Goal: Transaction & Acquisition: Subscribe to service/newsletter

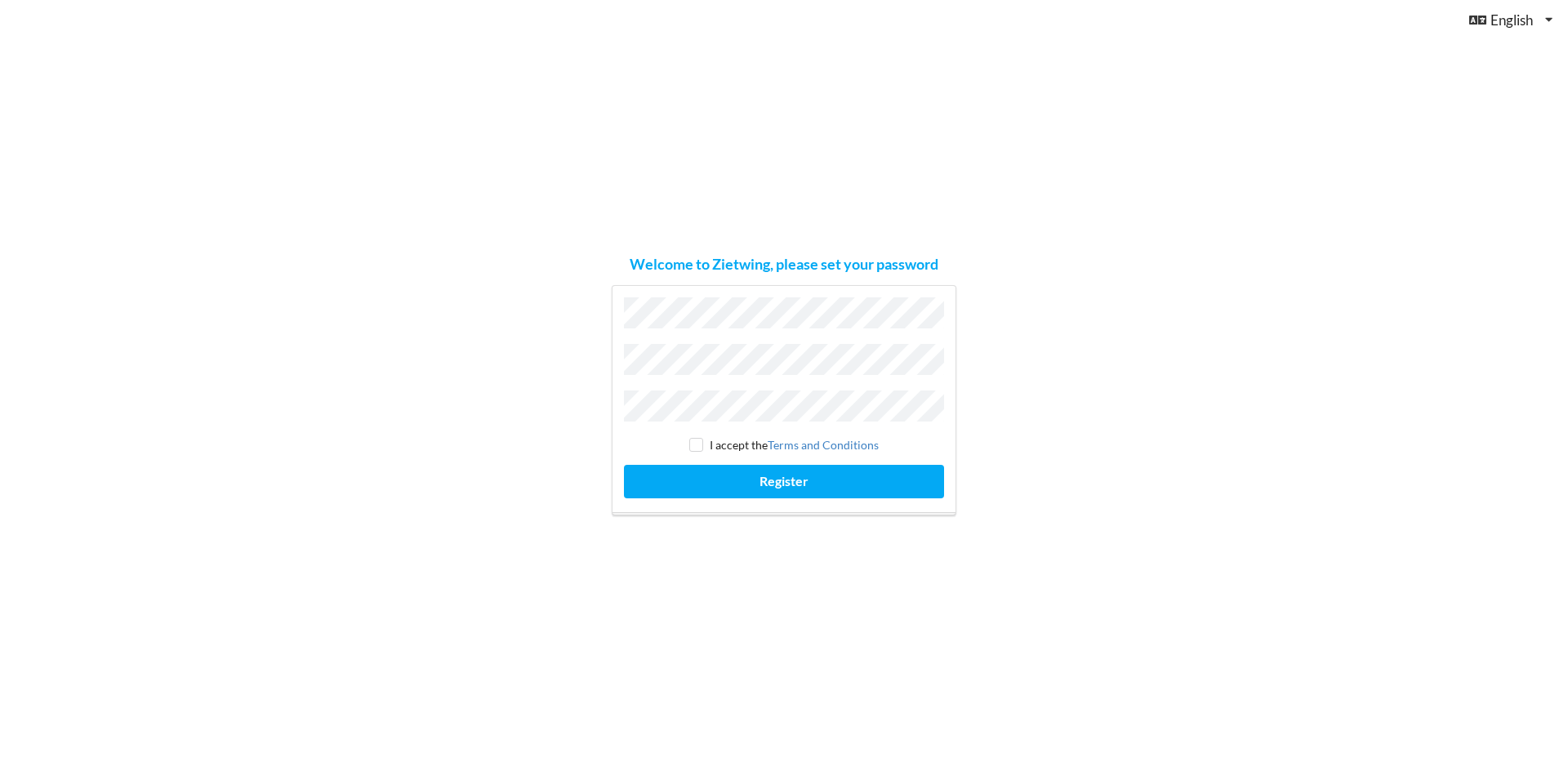
click at [566, 334] on div "Welcome to Zietwing, please set your password I accept the Terms and Conditions…" at bounding box center [784, 386] width 1568 height 772
click at [701, 437] on input "checkbox" at bounding box center [696, 444] width 14 height 14
checkbox input "true"
click at [730, 473] on button "Register" at bounding box center [784, 482] width 320 height 33
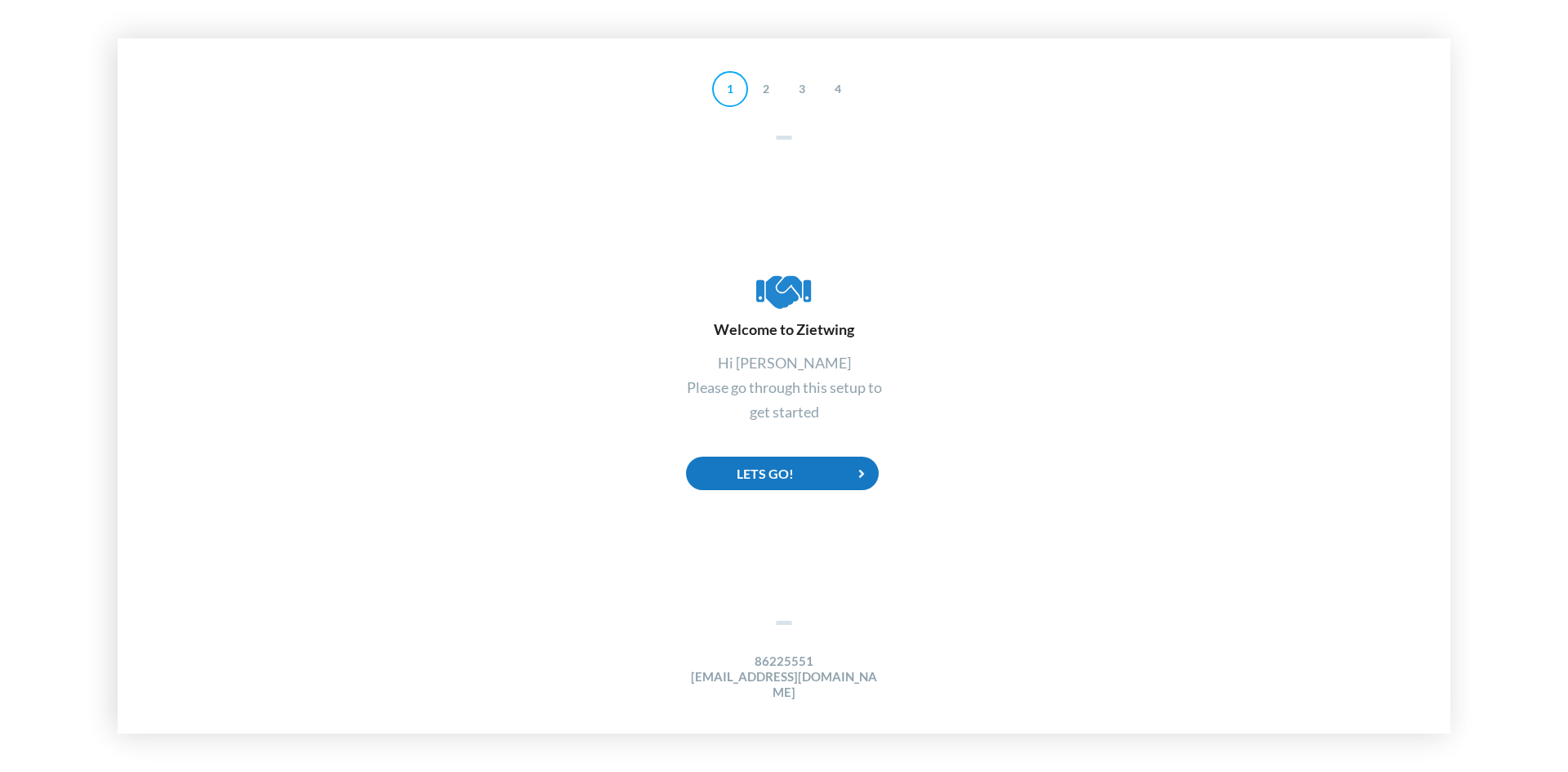
click at [809, 477] on div "Lets Go!" at bounding box center [782, 473] width 193 height 33
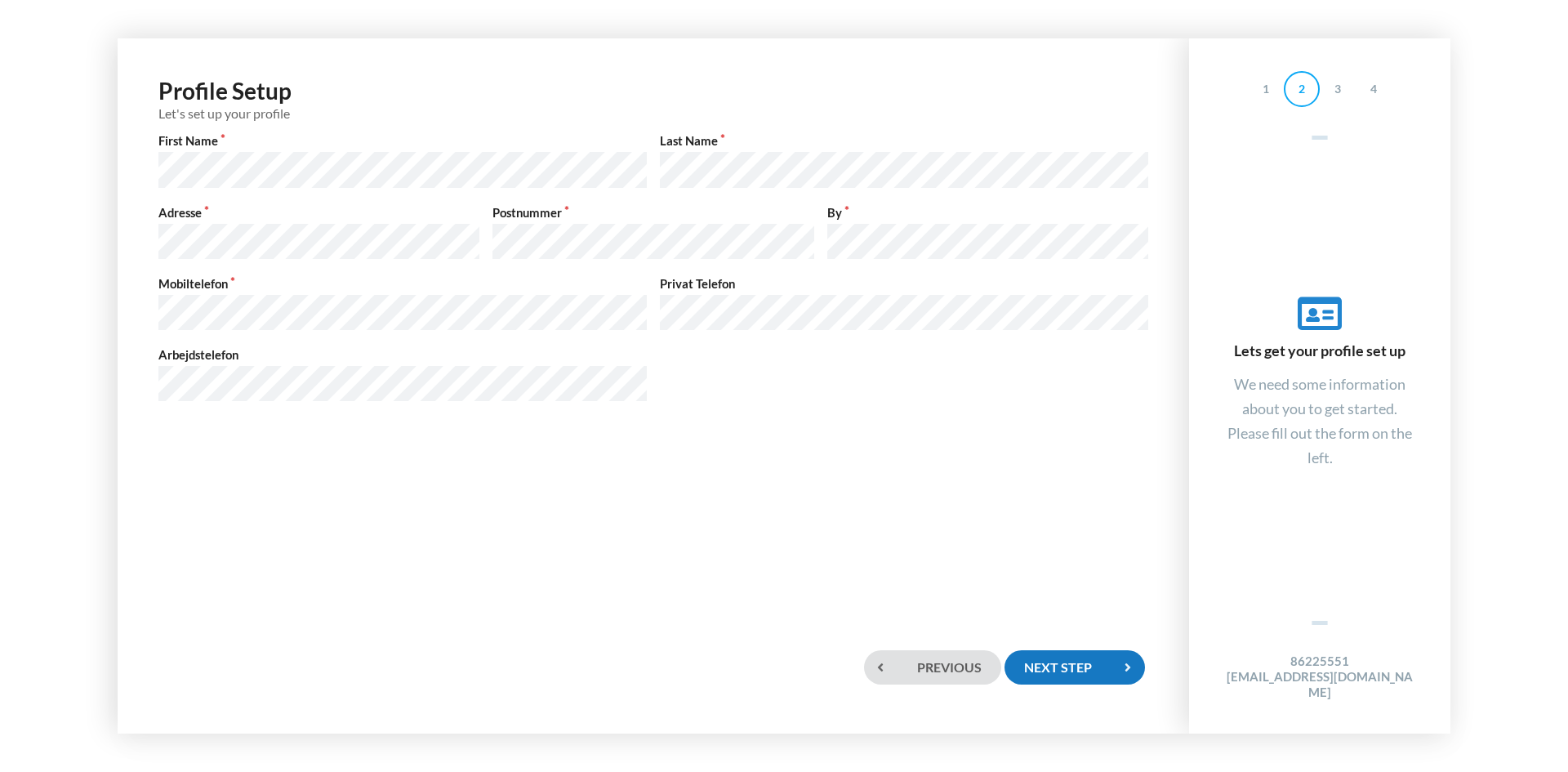
click at [1046, 664] on div "Next step" at bounding box center [1075, 667] width 140 height 33
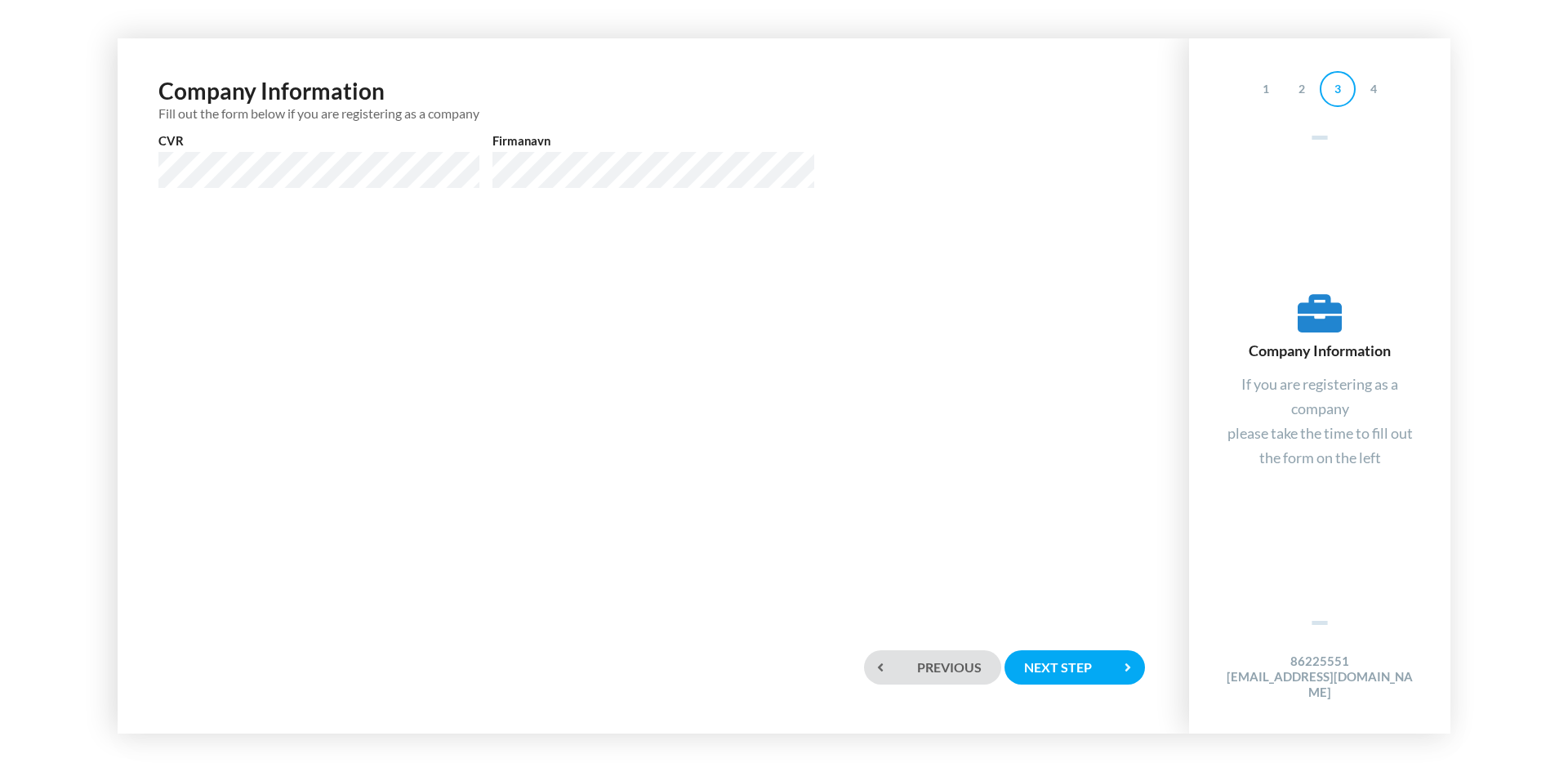
click at [37, 156] on div "Company Information Fill out the form below if you are registering as a company…" at bounding box center [784, 386] width 1568 height 772
click at [1061, 674] on div "Next step" at bounding box center [1075, 667] width 140 height 33
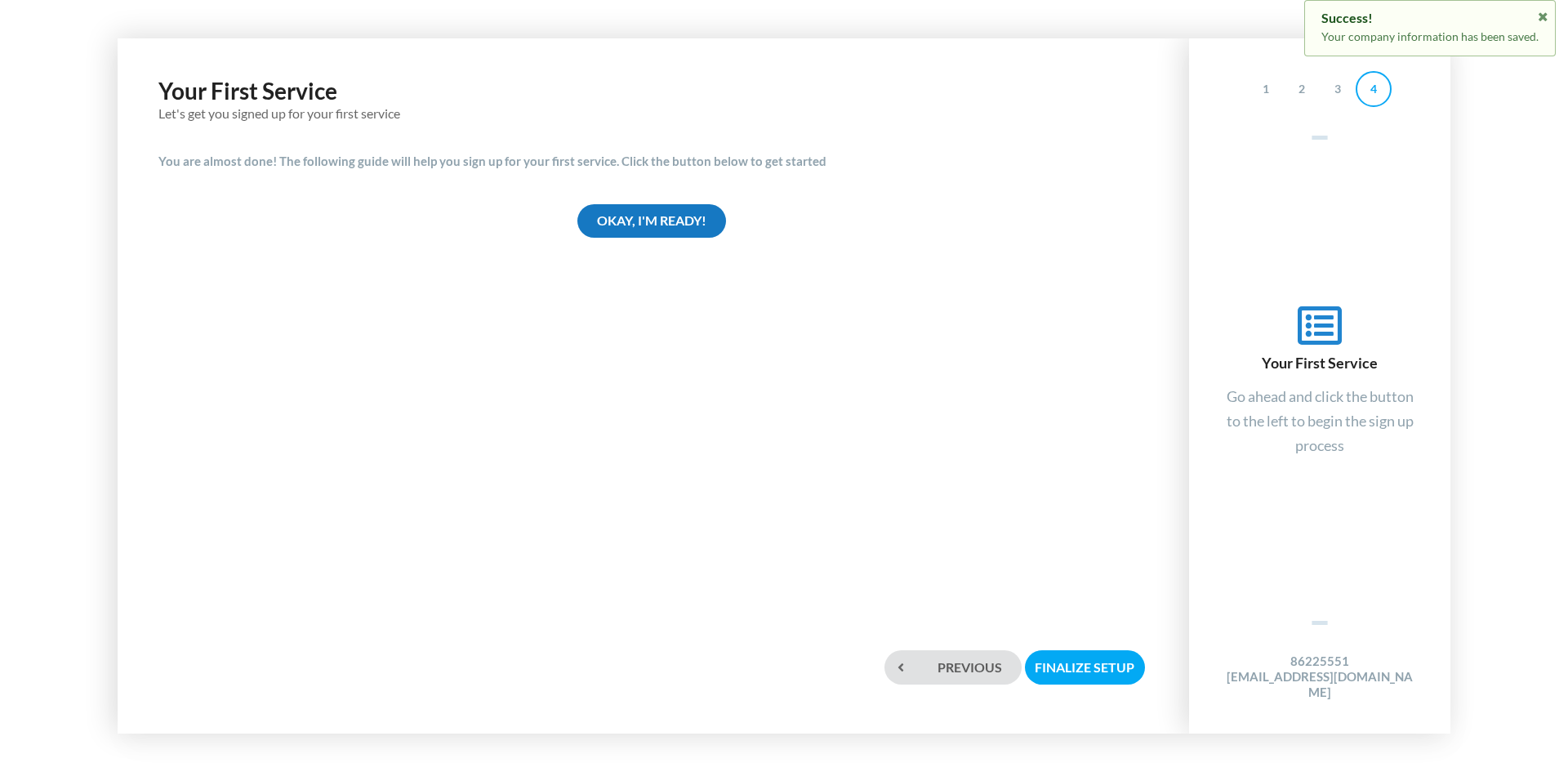
click at [648, 214] on div "Okay, I'm ready!" at bounding box center [652, 221] width 149 height 33
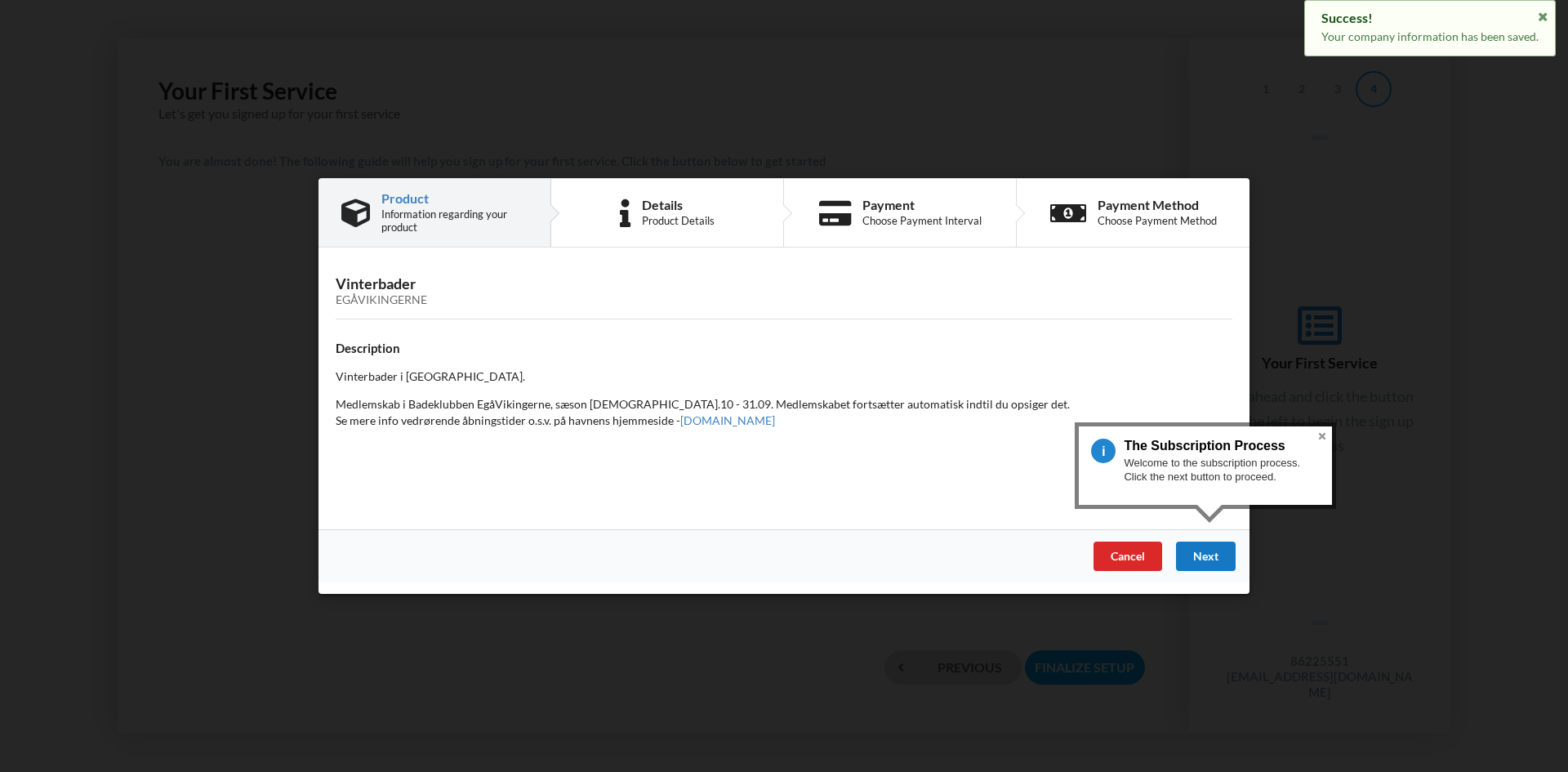
click at [1208, 553] on div "Next" at bounding box center [1205, 556] width 59 height 29
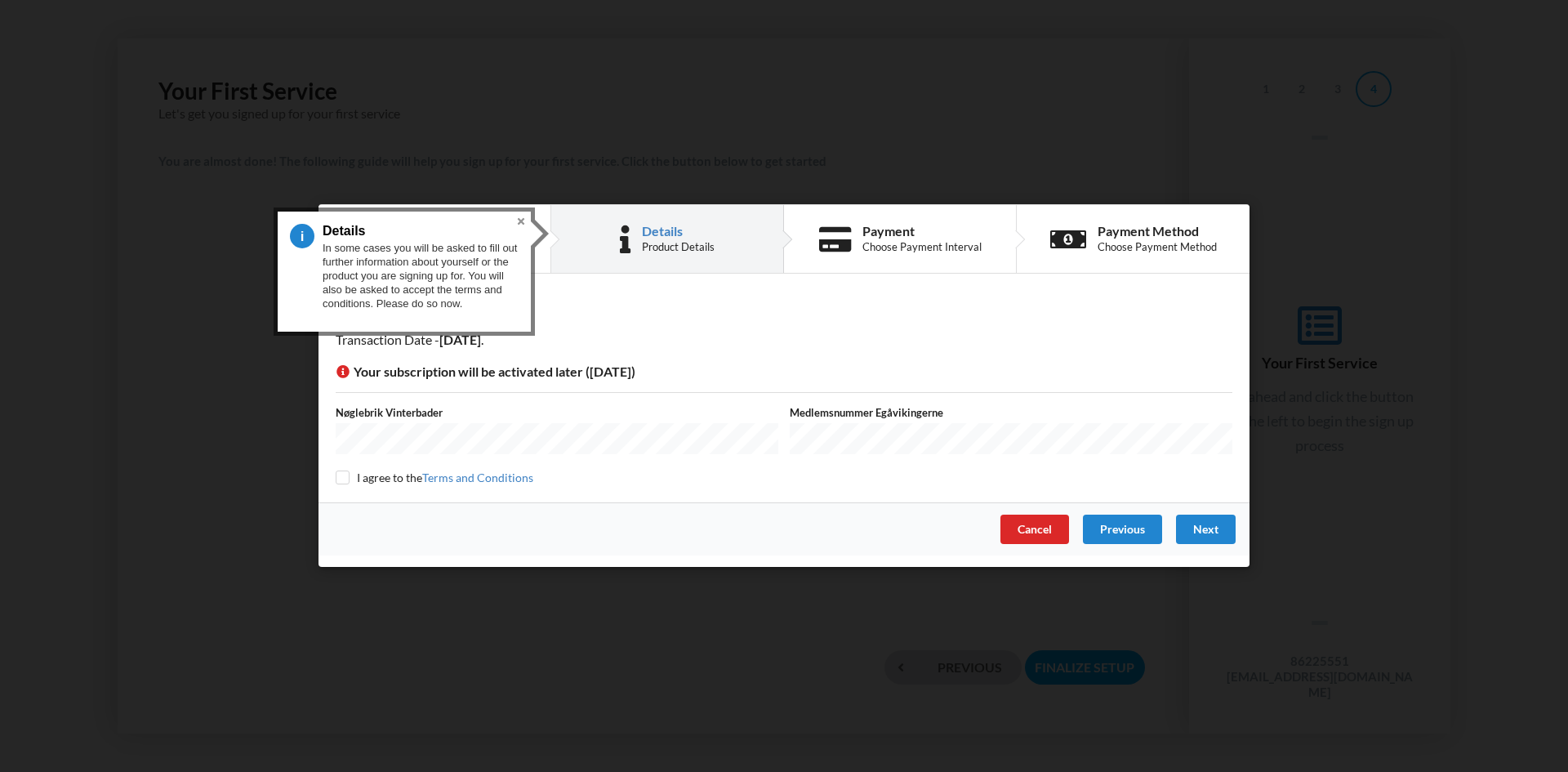
click at [330, 475] on div "Details Transaction Date - [DATE] Your subscription will be activated later ([D…" at bounding box center [784, 394] width 931 height 217
click at [337, 475] on input "checkbox" at bounding box center [342, 477] width 14 height 14
checkbox input "true"
click at [1212, 530] on div "Next" at bounding box center [1205, 529] width 59 height 29
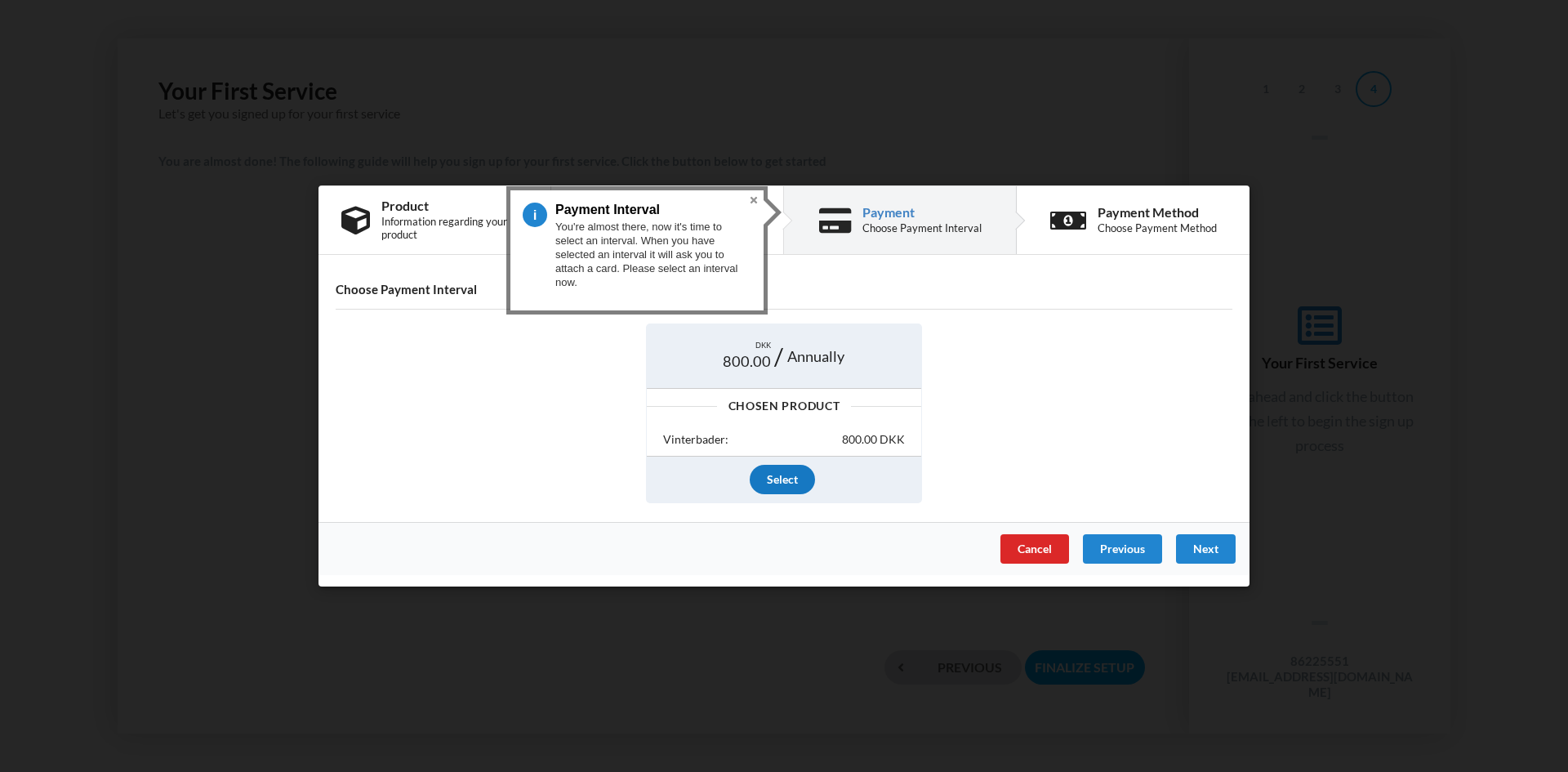
click at [791, 478] on div "Select" at bounding box center [782, 479] width 65 height 29
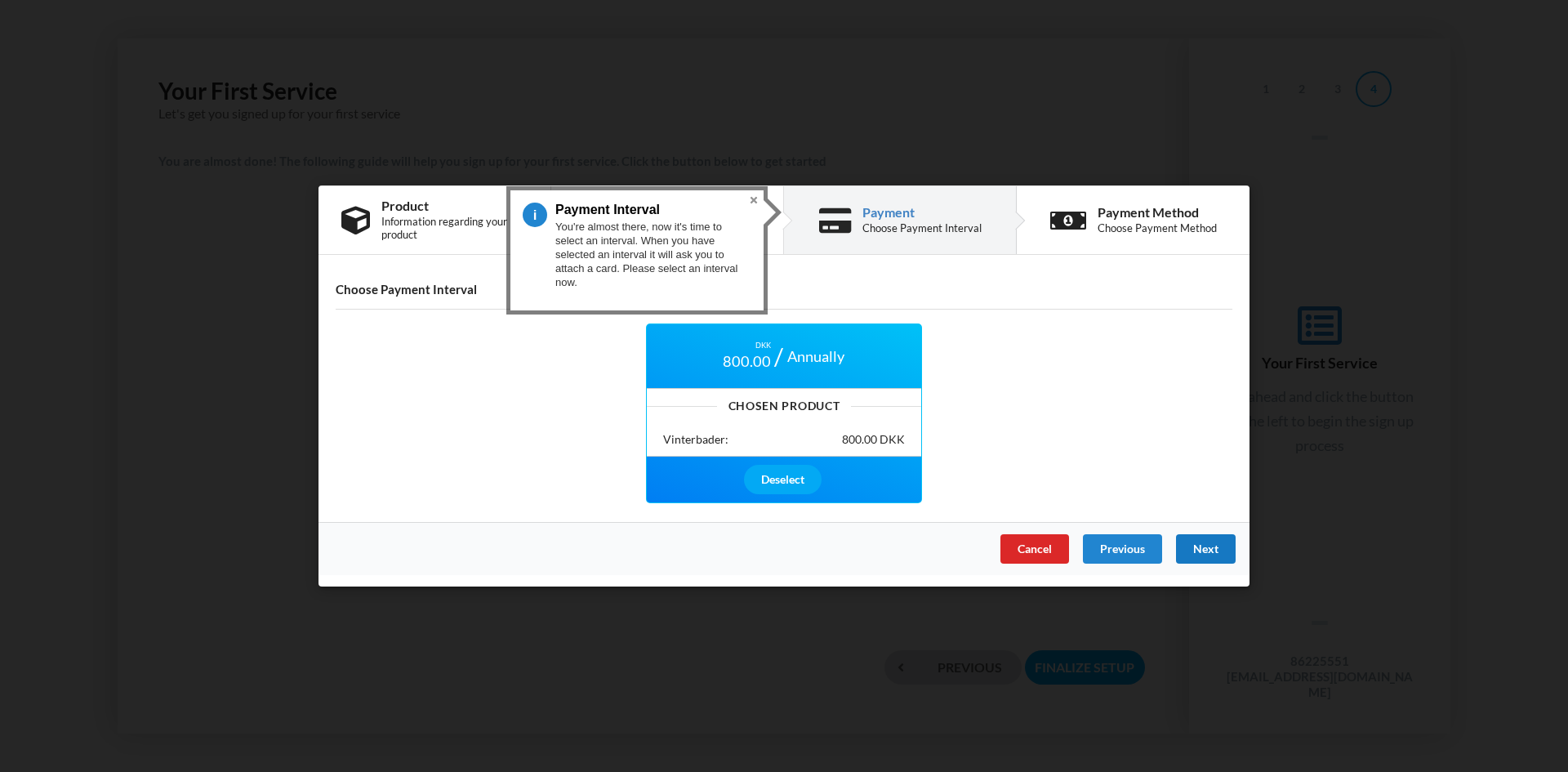
click at [1218, 547] on div "Next" at bounding box center [1205, 548] width 59 height 29
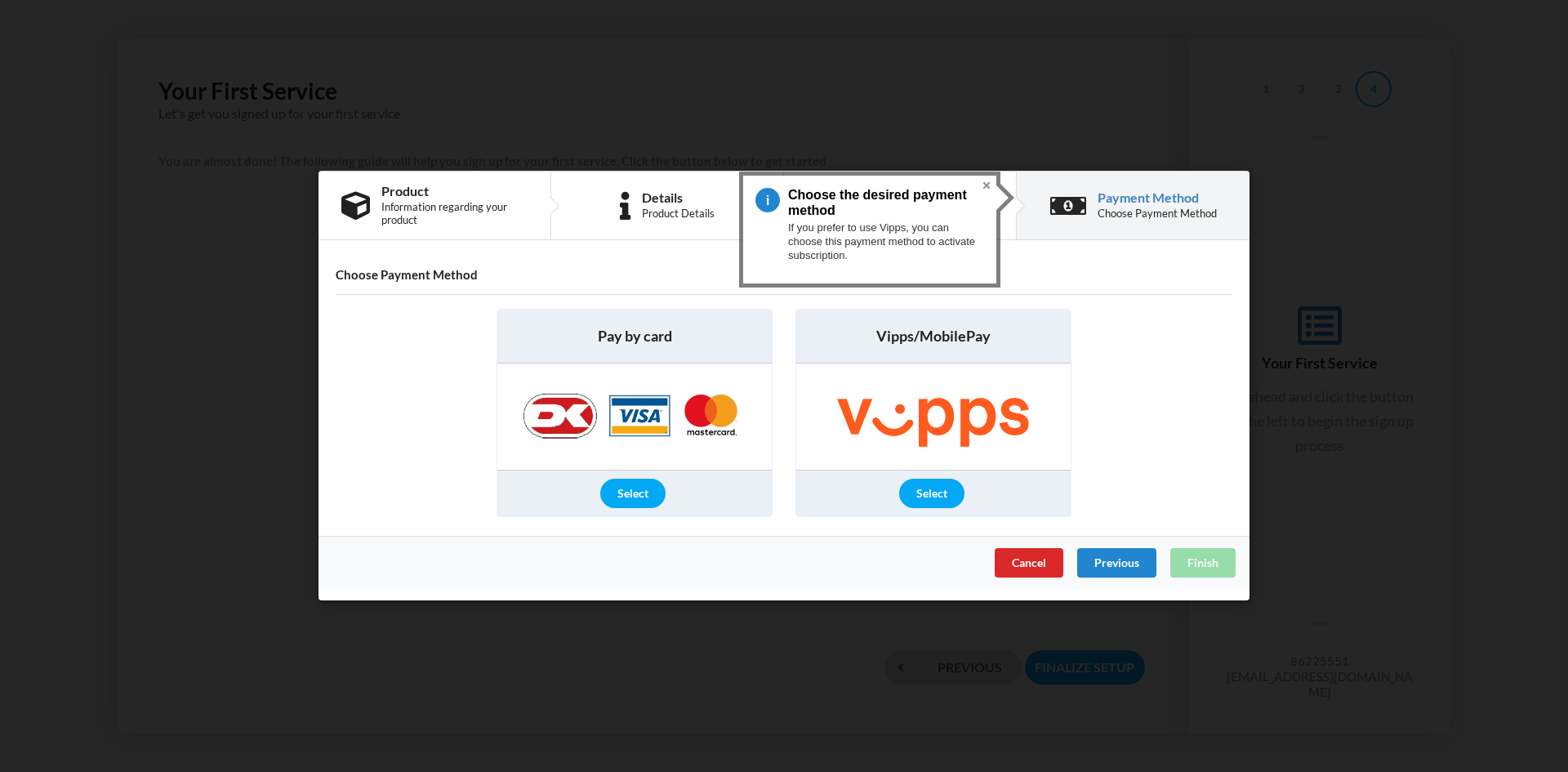
click at [937, 493] on div "Select" at bounding box center [931, 493] width 65 height 29
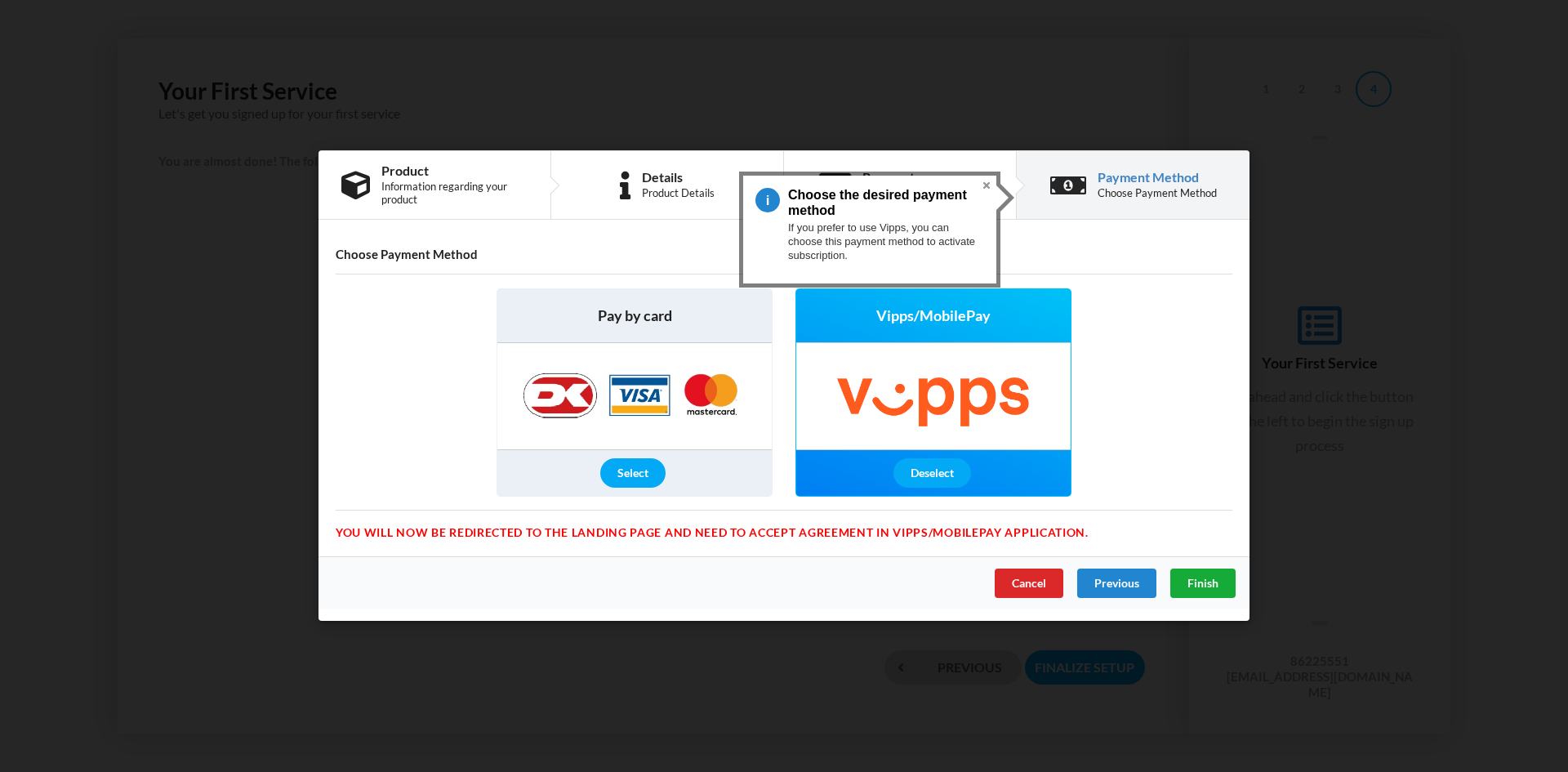
click at [1198, 582] on span "Finish" at bounding box center [1202, 583] width 31 height 14
click at [967, 317] on span "Vipps/MobilePay" at bounding box center [933, 316] width 114 height 20
click at [620, 488] on div "Select" at bounding box center [634, 473] width 275 height 46
click at [627, 476] on div "Select" at bounding box center [633, 473] width 65 height 29
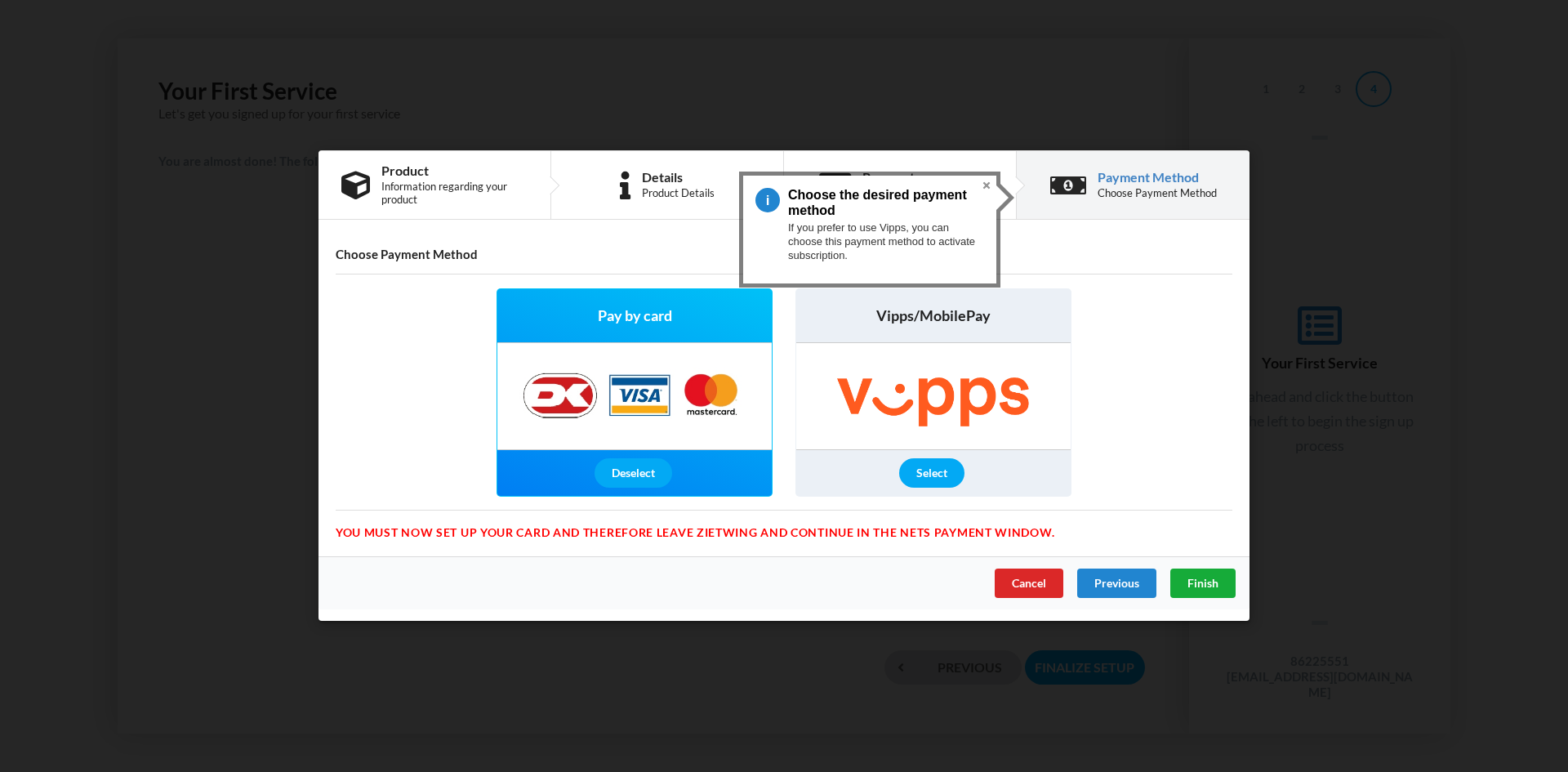
click at [1200, 585] on span "Finish" at bounding box center [1202, 583] width 31 height 14
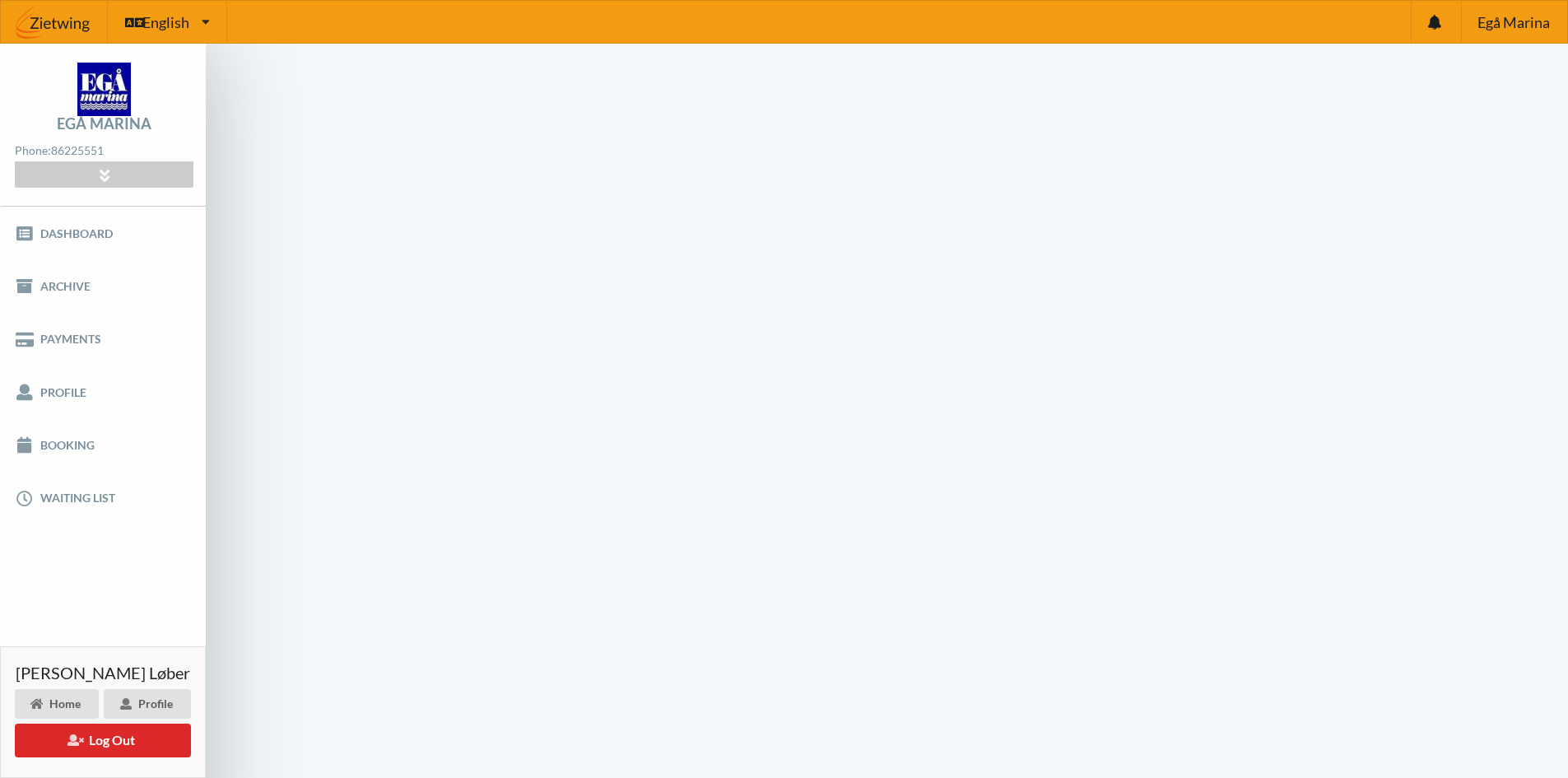
scroll to position [66, 0]
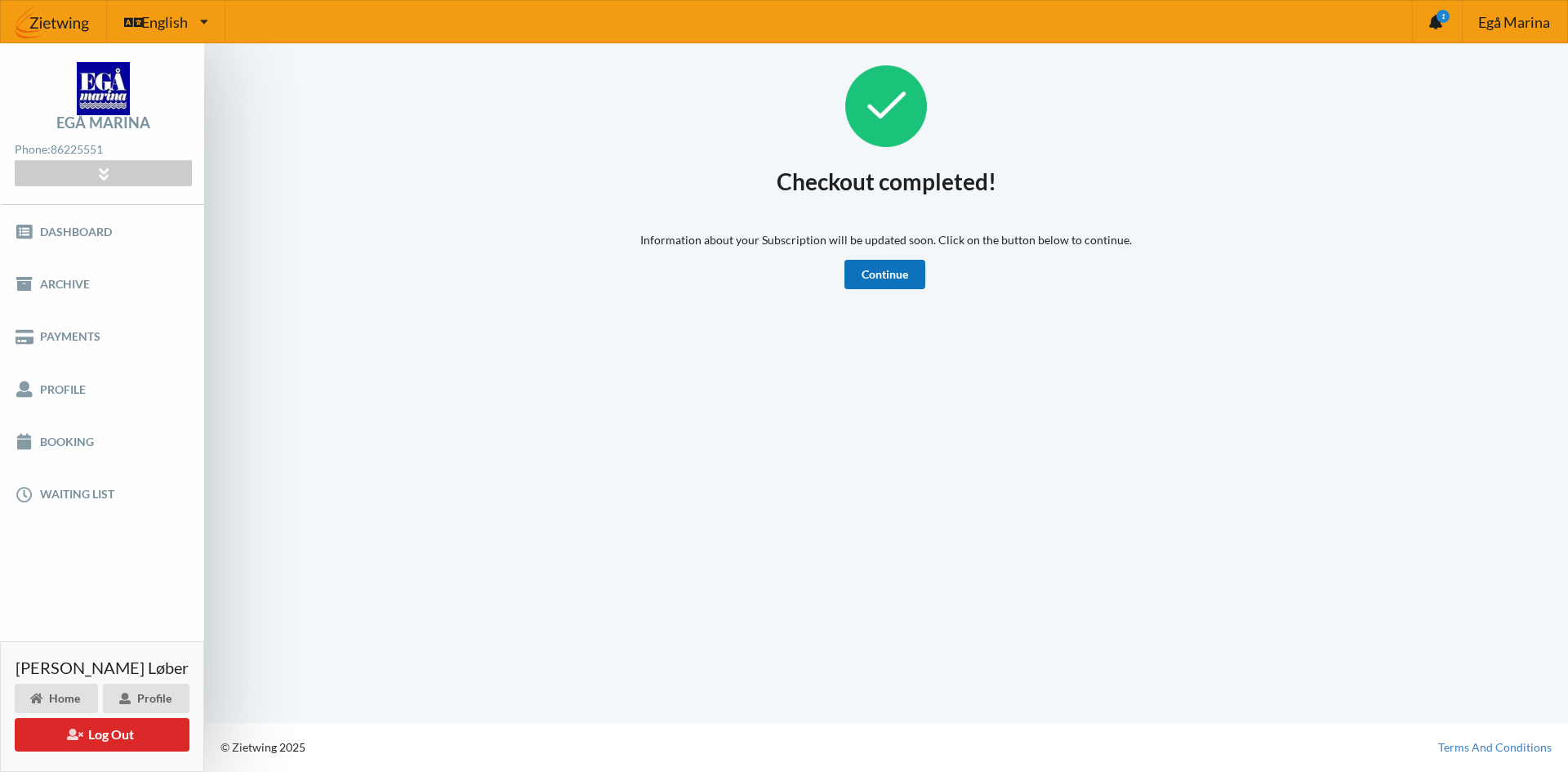
click at [870, 284] on link "Continue" at bounding box center [885, 274] width 81 height 29
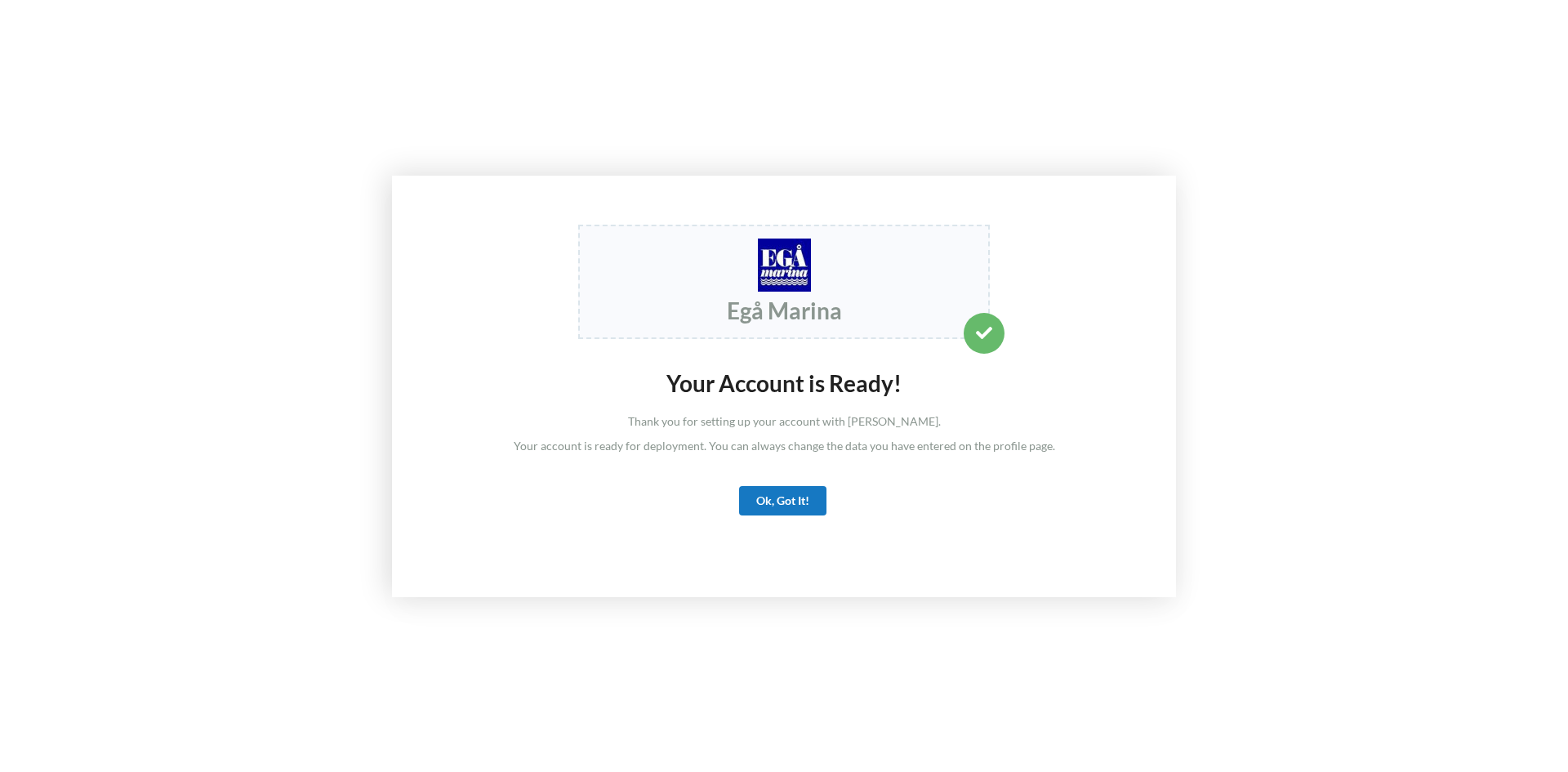
click at [799, 504] on div "Ok, Got It!" at bounding box center [783, 500] width 88 height 29
